Goal: Task Accomplishment & Management: Complete application form

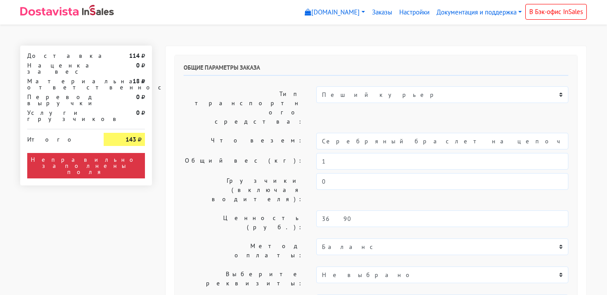
select select "11:00"
select select "20:00"
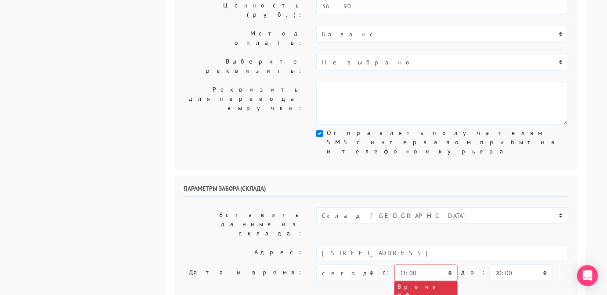
scroll to position [213, 0]
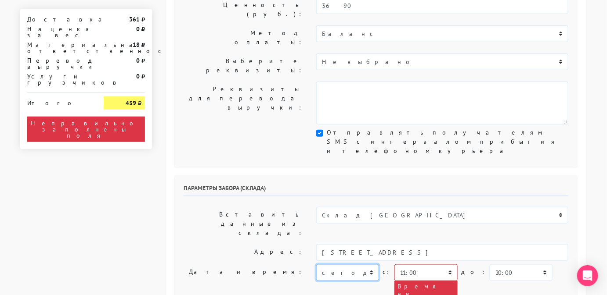
click at [355, 265] on select "[DATE] [DATE] [DATE] [DATE] [DATE] [DATE] [DATE] [DATE] [DATE]" at bounding box center [347, 273] width 63 height 17
select select "[DATE]"
click at [316, 265] on select "[DATE] [DATE] [DATE] [DATE] [DATE] [DATE] [DATE] [DATE] [DATE]" at bounding box center [347, 273] width 63 height 17
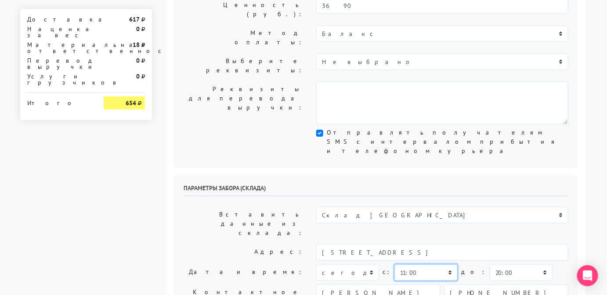
click at [412, 265] on select "00:00 00:30 01:00 01:30 02:00 02:30 03:00 03:30 04:00 04:30 05:00 05:30 06:00 0…" at bounding box center [425, 273] width 63 height 17
click at [394, 265] on select "00:00 00:30 01:00 01:30 02:00 02:30 03:00 03:30 04:00 04:30 05:00 05:30 06:00 0…" at bounding box center [425, 273] width 63 height 17
click at [433, 265] on select "00:00 00:30 01:00 01:30 02:00 02:30 03:00 03:30 04:00 04:30 05:00 05:30 06:00 0…" at bounding box center [425, 273] width 63 height 17
select select "12:00"
click at [394, 265] on select "00:00 00:30 01:00 01:30 02:00 02:30 03:00 03:30 04:00 04:30 05:00 05:30 06:00 0…" at bounding box center [425, 273] width 63 height 17
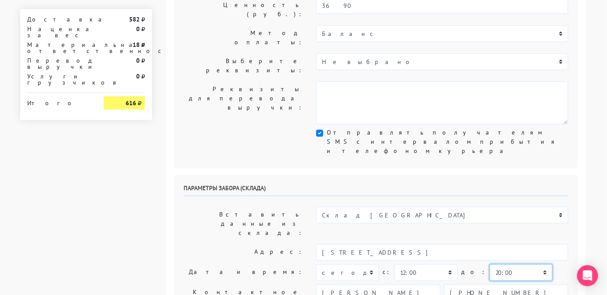
click at [490, 265] on select "00:00 00:30 01:00 01:30 02:00 02:30 03:00 03:30 04:00 04:30 05:00 05:30 06:00 0…" at bounding box center [521, 273] width 63 height 17
select select "17:30"
click at [490, 265] on select "00:00 00:30 01:00 01:30 02:00 02:30 03:00 03:30 04:00 04:30 05:00 05:30 06:00 0…" at bounding box center [521, 273] width 63 height 17
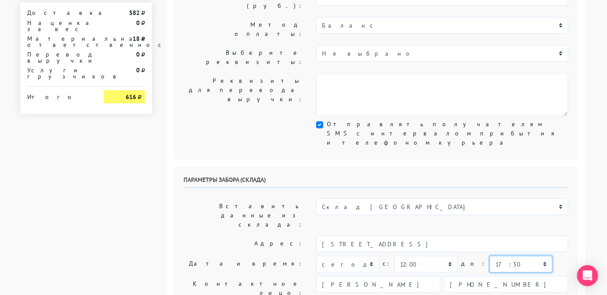
scroll to position [223, 0]
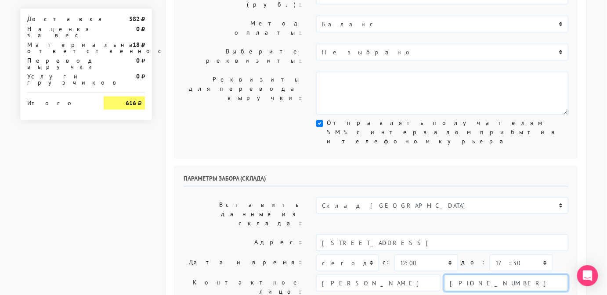
drag, startPoint x: 502, startPoint y: 182, endPoint x: 410, endPoint y: 169, distance: 93.6
click at [410, 169] on div "Параметры забора (склада) Вставить данные из склада: Склад Москва Склад Санкт-П…" at bounding box center [376, 276] width 402 height 220
click at [466, 275] on input "text" at bounding box center [506, 283] width 124 height 17
type input "9234443831"
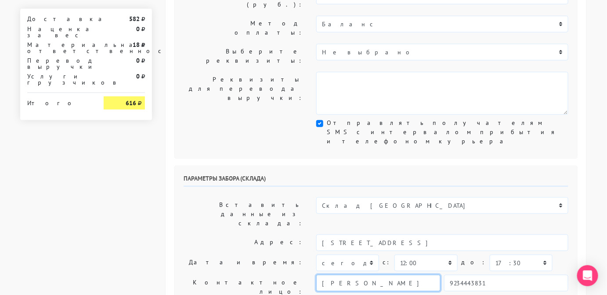
drag, startPoint x: 383, startPoint y: 188, endPoint x: 289, endPoint y: 173, distance: 95.2
click at [289, 275] on div "Контактное лицо: Светлана 9234443831" at bounding box center [376, 287] width 398 height 25
type input "Менджер"
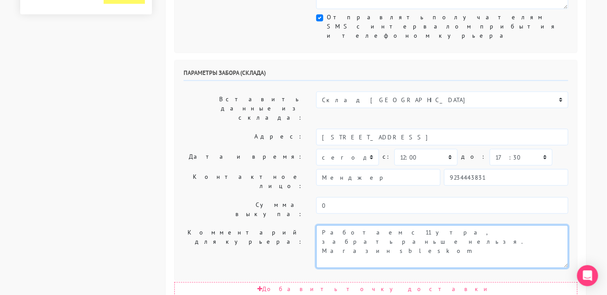
scroll to position [338, 0]
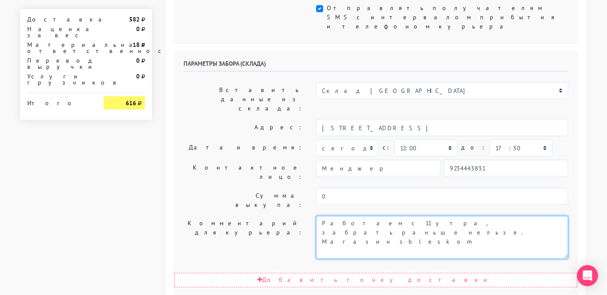
type textarea "Работаем с 11 утра, забрать раньше нельзя. Магазин sbleskom"
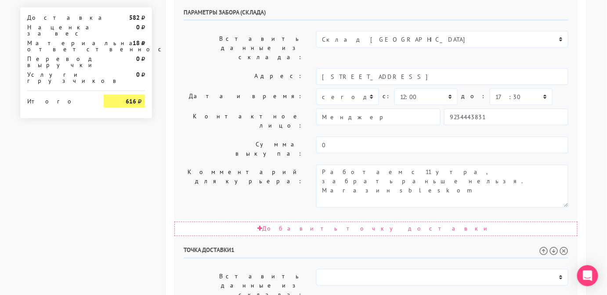
scroll to position [390, 0]
drag, startPoint x: 483, startPoint y: 239, endPoint x: 466, endPoint y: 239, distance: 16.2
drag, startPoint x: 412, startPoint y: 219, endPoint x: 262, endPoint y: 212, distance: 150.3
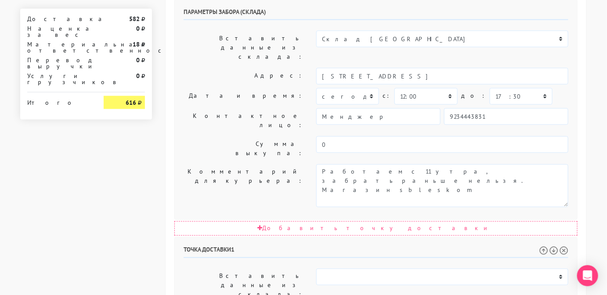
paste input "ле"
type input "Елена"
drag, startPoint x: 395, startPoint y: 252, endPoint x: 326, endPoint y: 245, distance: 69.3
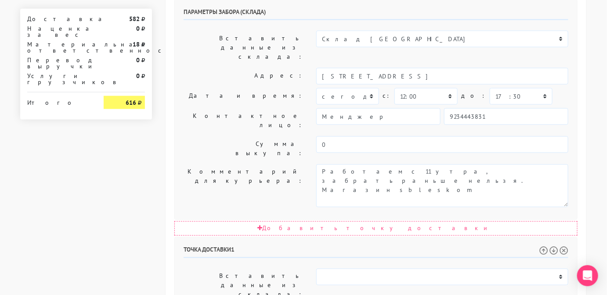
drag, startPoint x: 512, startPoint y: 214, endPoint x: 434, endPoint y: 208, distance: 78.4
paste input "79219422469"
type input "79219422469"
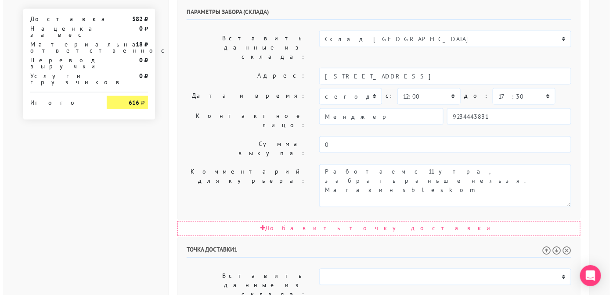
scroll to position [0, 0]
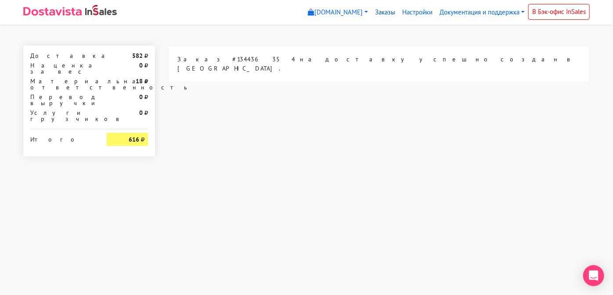
click at [380, 14] on link "Заказы" at bounding box center [384, 12] width 27 height 17
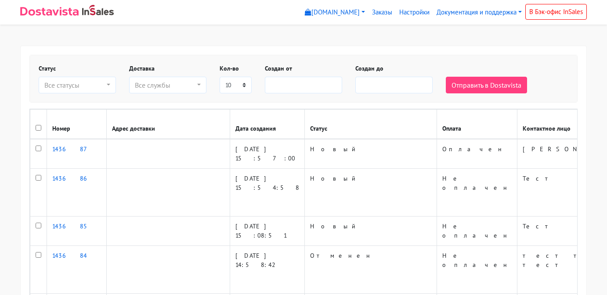
select select
click at [348, 15] on link "[DOMAIN_NAME]" at bounding box center [334, 12] width 67 height 17
click at [371, 14] on link "Заказы" at bounding box center [381, 12] width 27 height 17
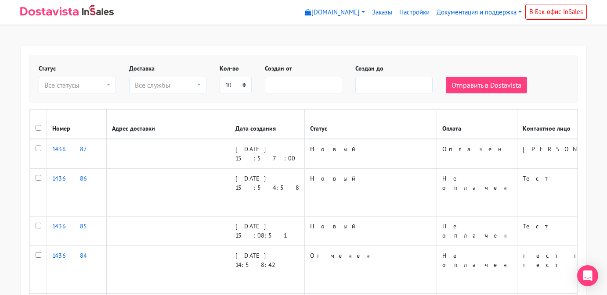
select select
